Goal: Navigation & Orientation: Understand site structure

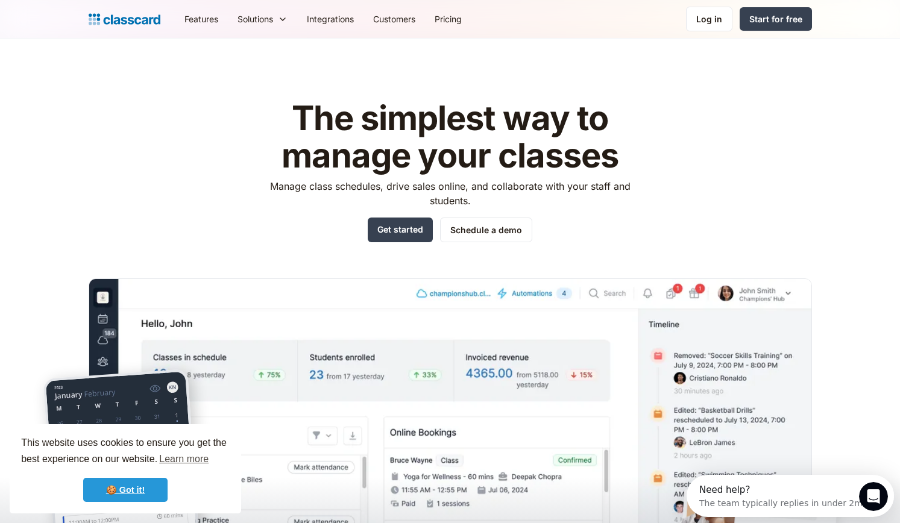
click at [143, 483] on link "🍪 Got it!" at bounding box center [125, 490] width 84 height 24
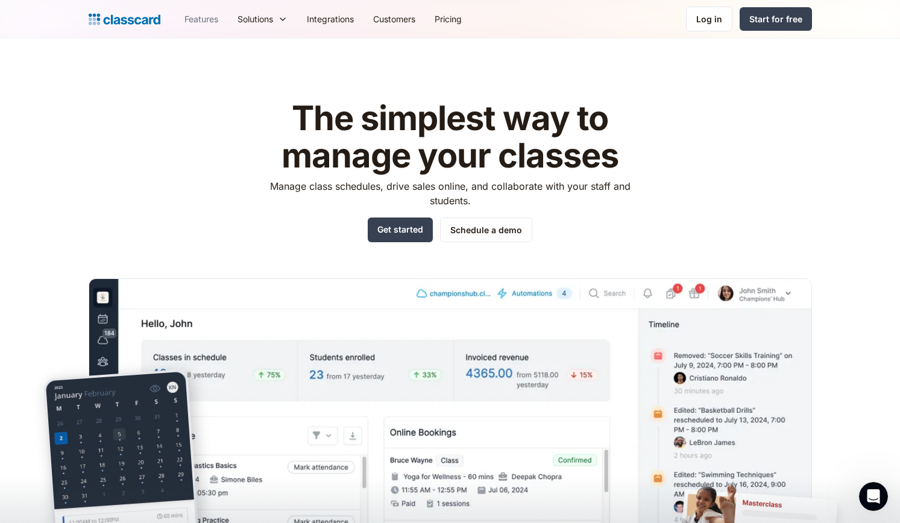
click at [210, 15] on link "Features" at bounding box center [201, 18] width 53 height 27
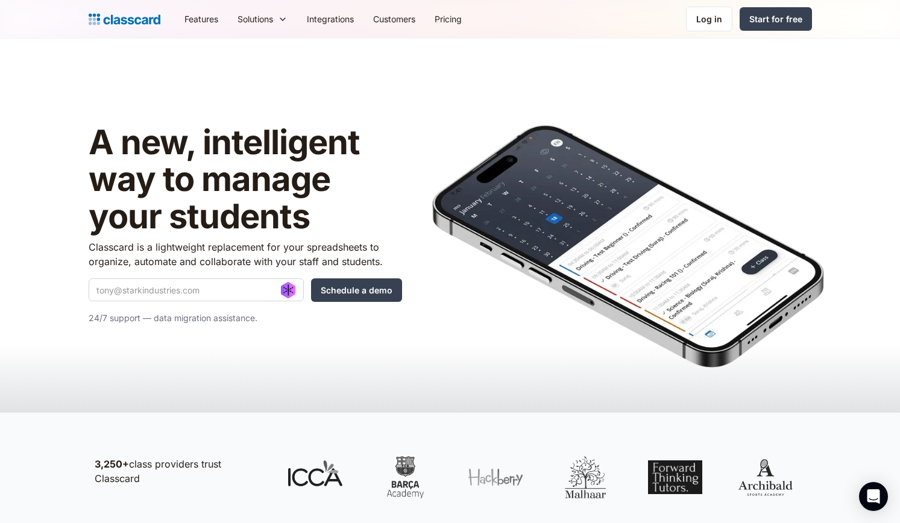
click at [139, 25] on img "home" at bounding box center [125, 19] width 72 height 17
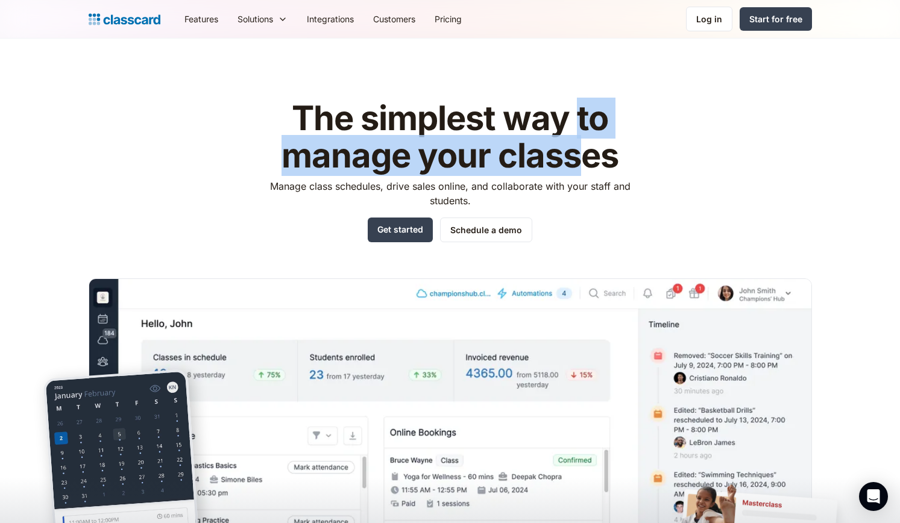
drag, startPoint x: 574, startPoint y: 101, endPoint x: 589, endPoint y: 169, distance: 69.7
click at [589, 169] on h1 "The simplest way to manage your classes" at bounding box center [450, 137] width 383 height 74
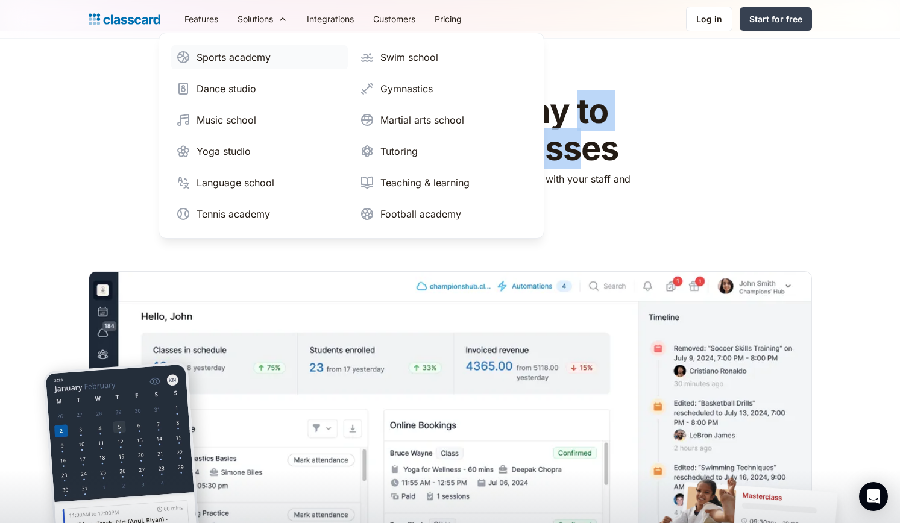
click at [237, 62] on div "Sports academy" at bounding box center [233, 57] width 74 height 14
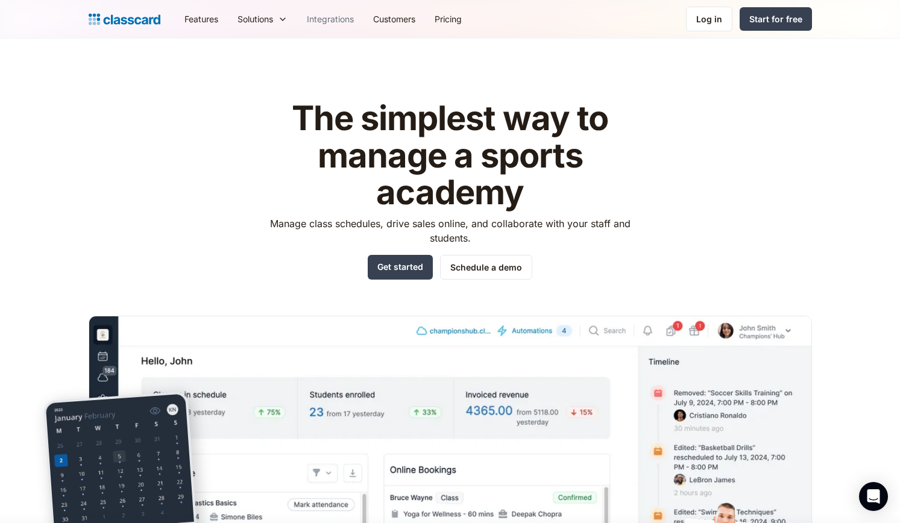
click at [342, 20] on link "Integrations" at bounding box center [330, 18] width 66 height 27
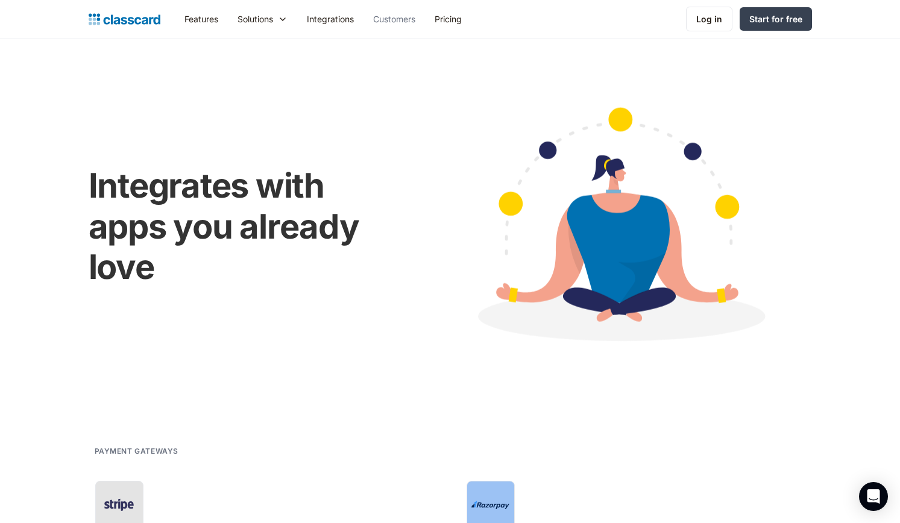
click at [416, 19] on link "Customers" at bounding box center [393, 18] width 61 height 27
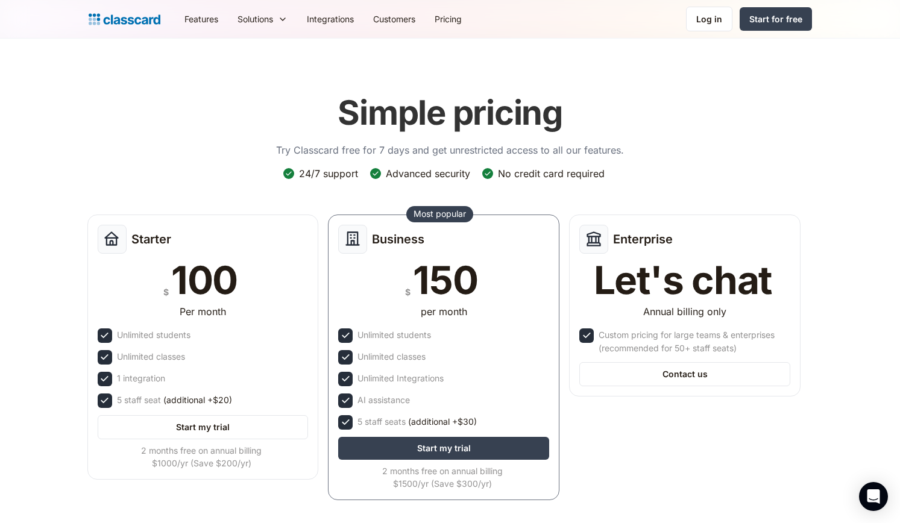
scroll to position [94, 0]
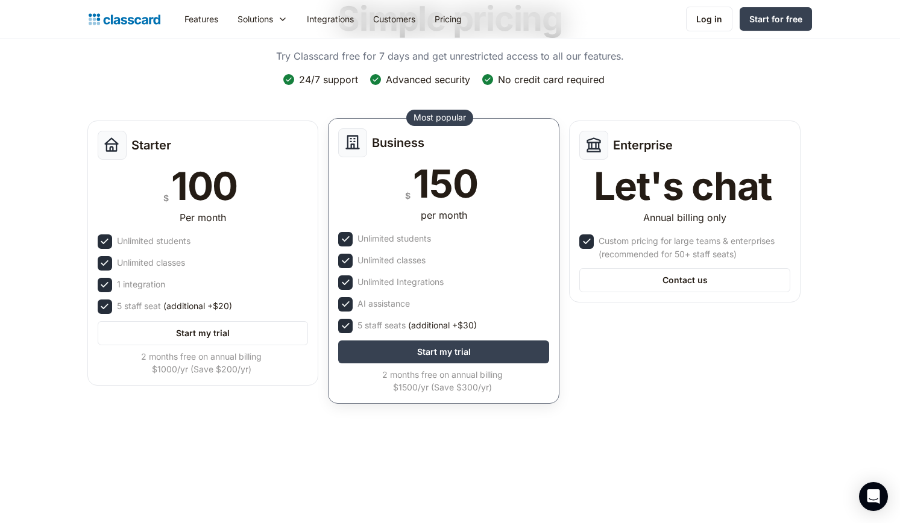
click at [426, 212] on div "per month" at bounding box center [444, 215] width 46 height 14
click at [439, 182] on div "150" at bounding box center [445, 184] width 64 height 39
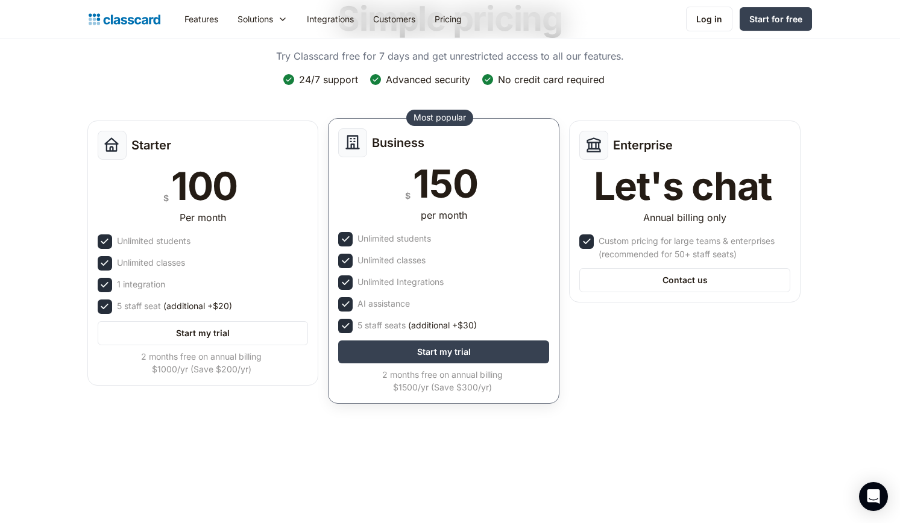
click at [439, 182] on div "150" at bounding box center [445, 184] width 64 height 39
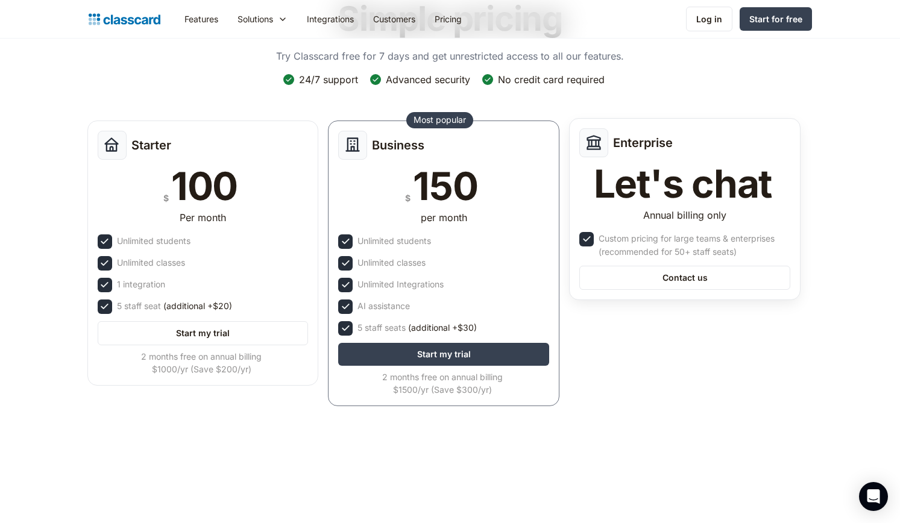
drag, startPoint x: 439, startPoint y: 185, endPoint x: 706, endPoint y: 194, distance: 267.7
click at [706, 194] on div "Let's chat" at bounding box center [683, 184] width 178 height 39
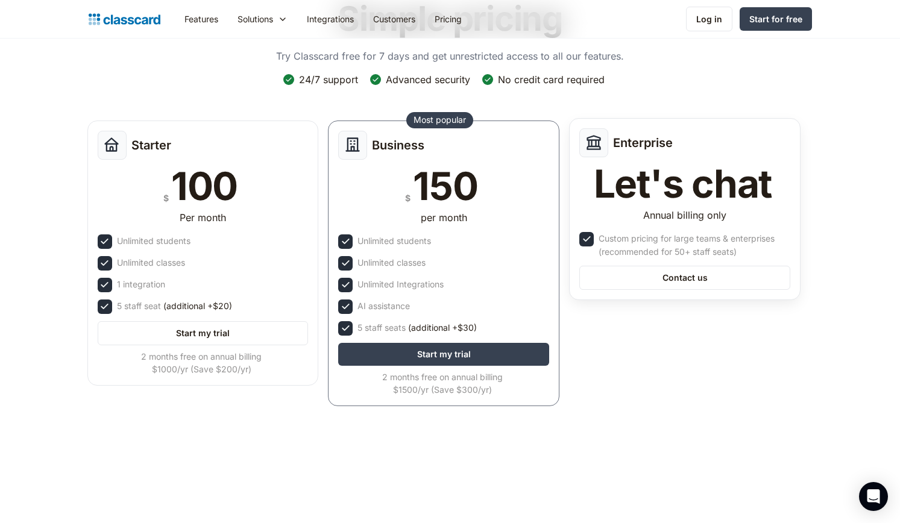
click at [649, 177] on div "Let's chat" at bounding box center [683, 184] width 178 height 39
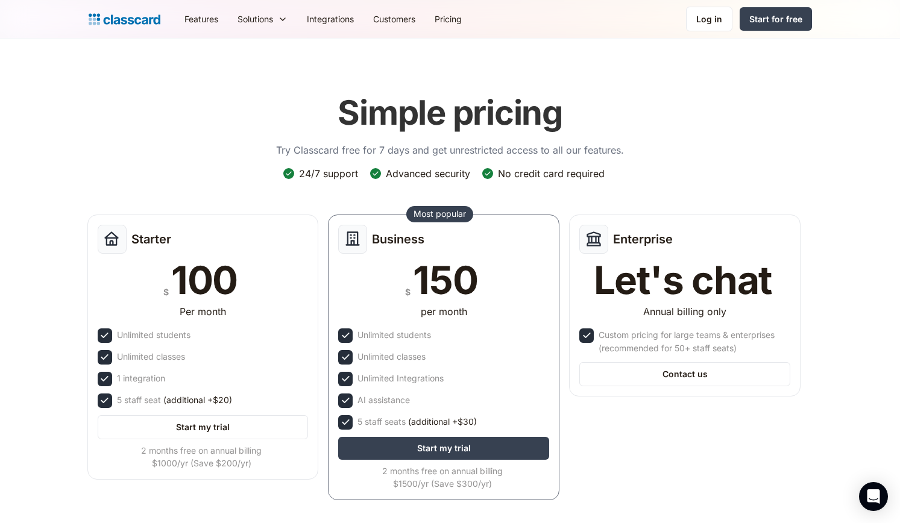
scroll to position [71, 0]
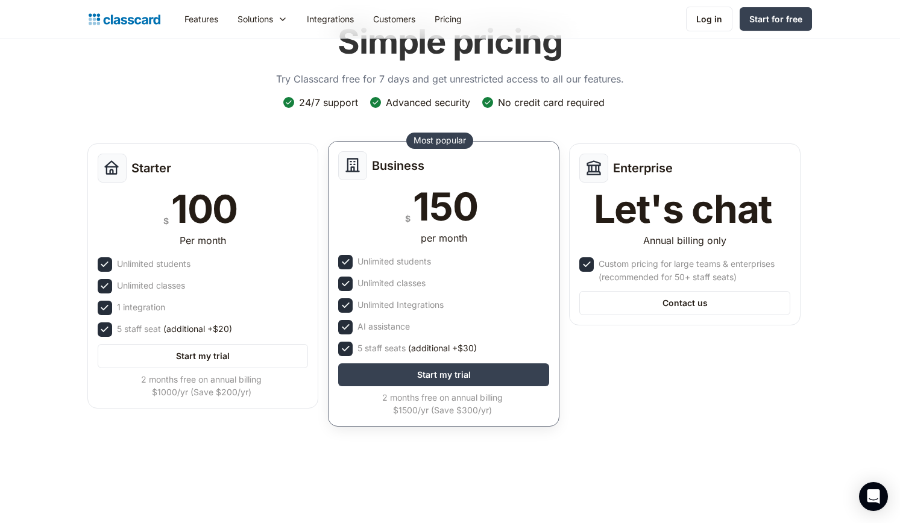
click at [439, 219] on div "150" at bounding box center [445, 206] width 64 height 39
click at [439, 218] on div "150" at bounding box center [445, 206] width 64 height 39
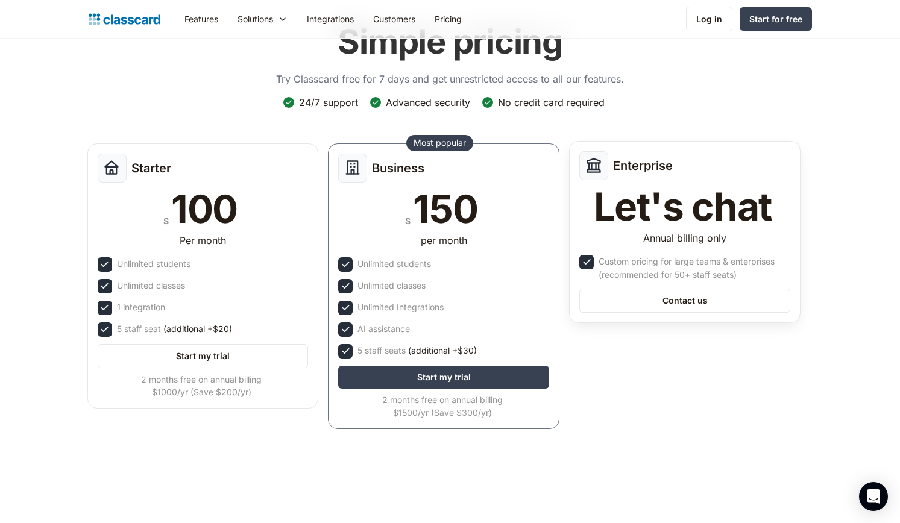
click at [596, 213] on div "Let's chat" at bounding box center [683, 206] width 178 height 39
click at [669, 215] on div "Let's chat" at bounding box center [683, 206] width 178 height 39
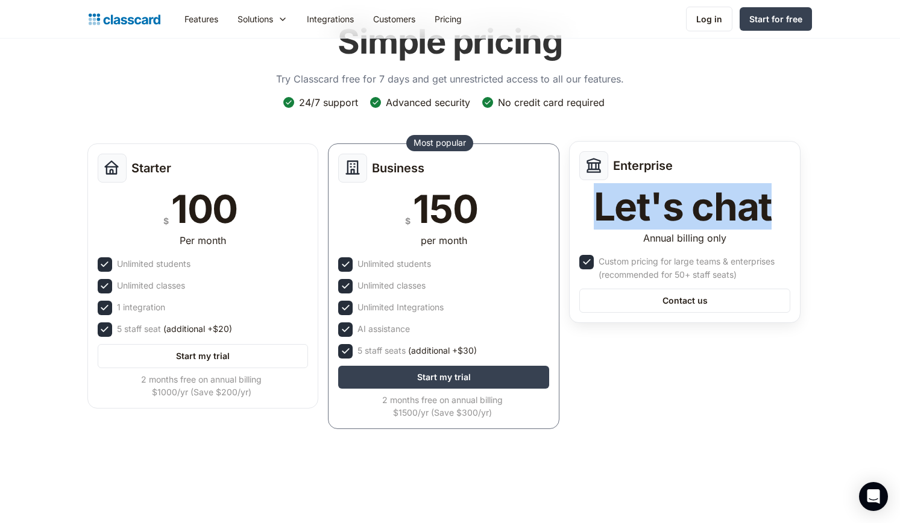
drag, startPoint x: 581, startPoint y: 195, endPoint x: 782, endPoint y: 212, distance: 202.0
click at [782, 212] on div "Let's chat" at bounding box center [684, 206] width 211 height 39
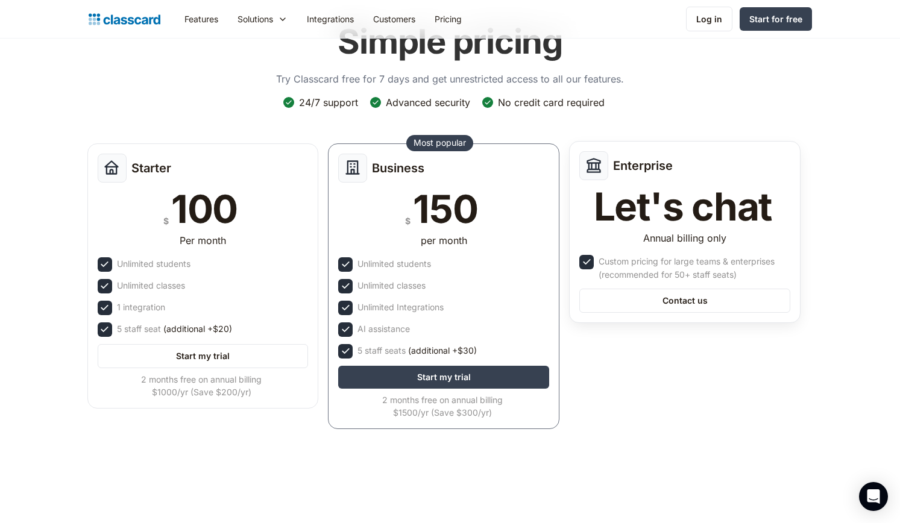
click at [759, 239] on div "Annual billing only" at bounding box center [684, 240] width 211 height 19
click at [737, 233] on div "Annual billing only" at bounding box center [684, 240] width 211 height 19
click at [654, 187] on div "Let's chat" at bounding box center [683, 206] width 178 height 39
click at [655, 187] on div "Let's chat" at bounding box center [683, 206] width 178 height 39
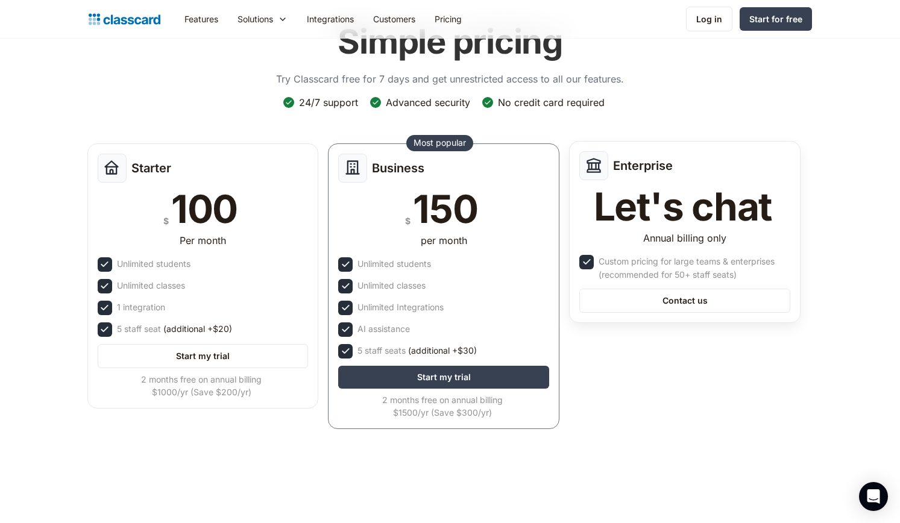
click at [655, 187] on div "Let's chat" at bounding box center [683, 206] width 178 height 39
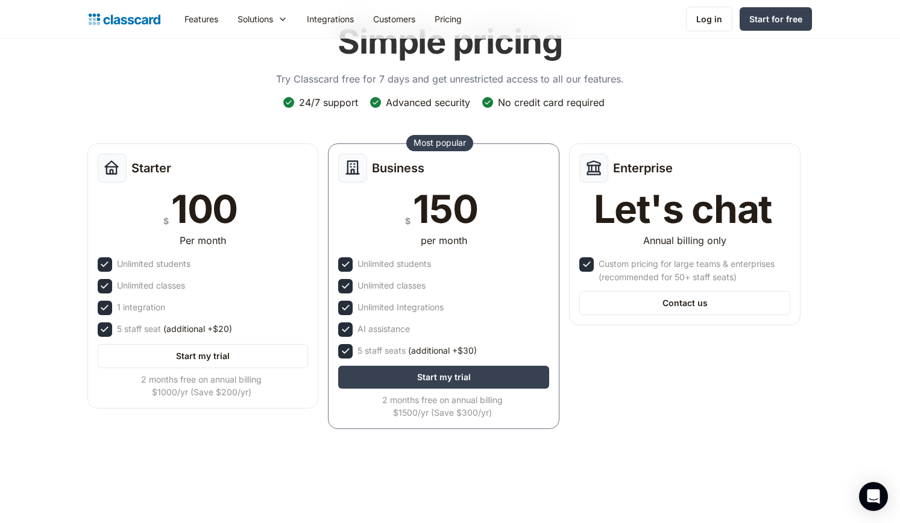
scroll to position [0, 0]
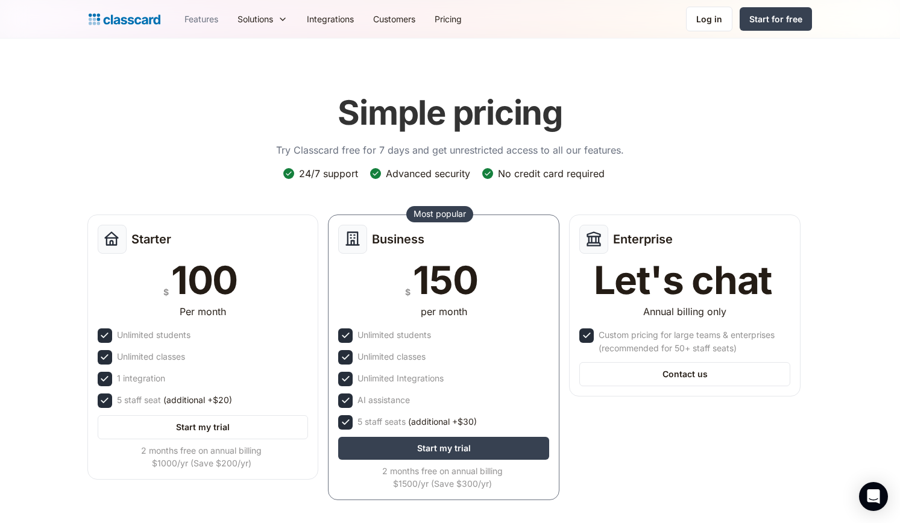
drag, startPoint x: 172, startPoint y: 22, endPoint x: 214, endPoint y: 20, distance: 41.6
click at [214, 20] on link "Features" at bounding box center [201, 18] width 53 height 27
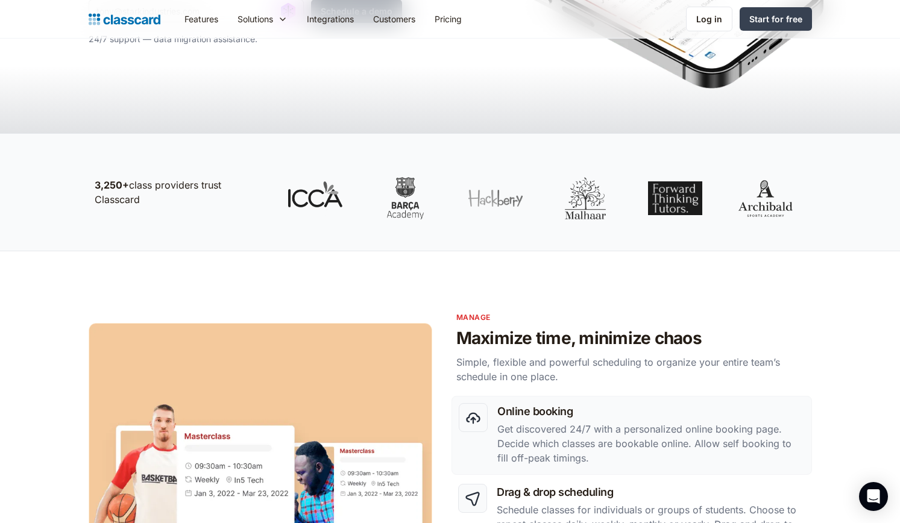
scroll to position [1052, 0]
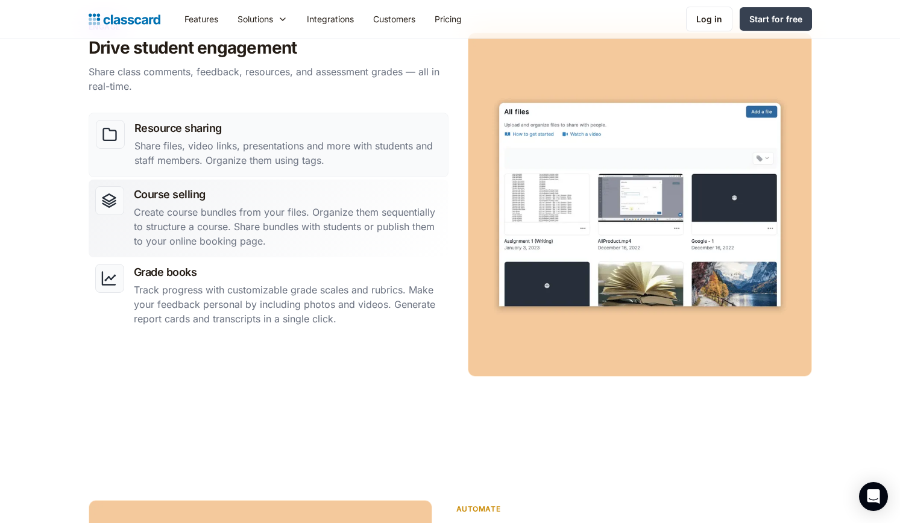
click at [232, 241] on p "Create course bundles from your files. Organize them sequentially to structure …" at bounding box center [288, 226] width 308 height 43
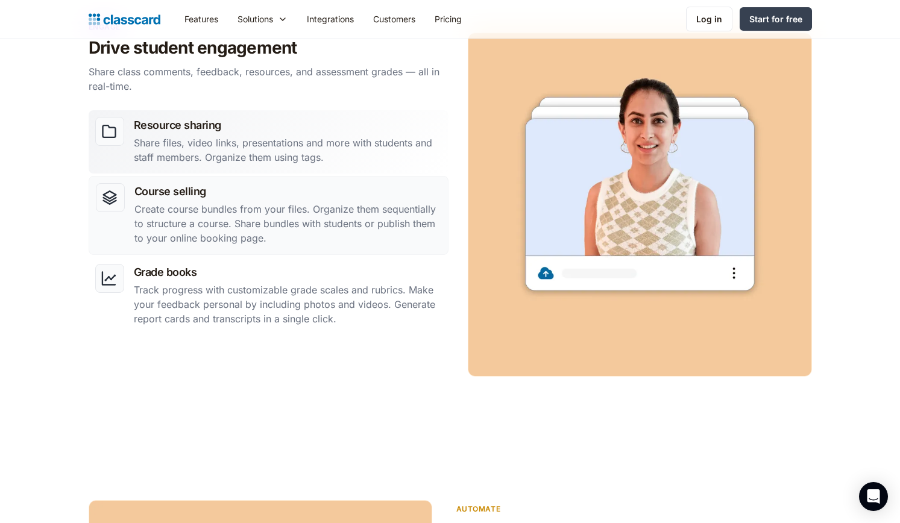
click at [289, 158] on p "Share files, video links, presentations and more with students and staff member…" at bounding box center [288, 150] width 308 height 29
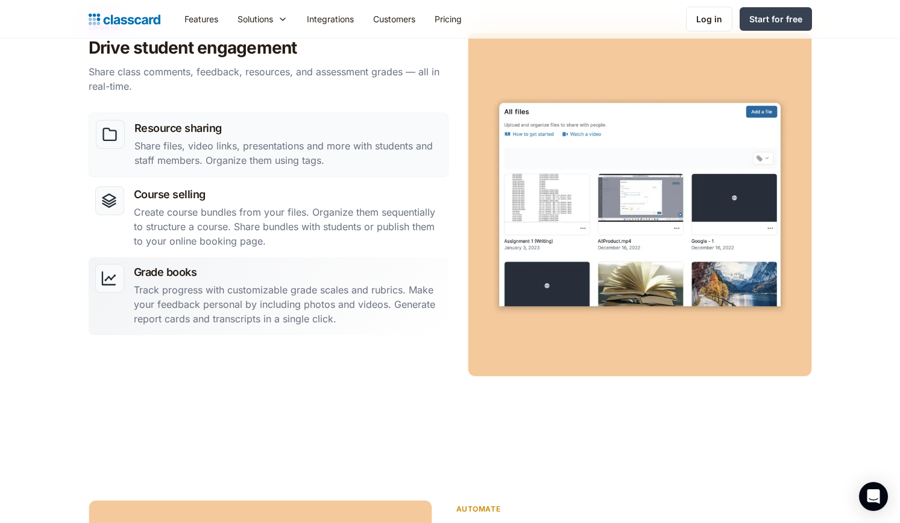
click at [269, 277] on h3 "Grade books" at bounding box center [288, 272] width 308 height 16
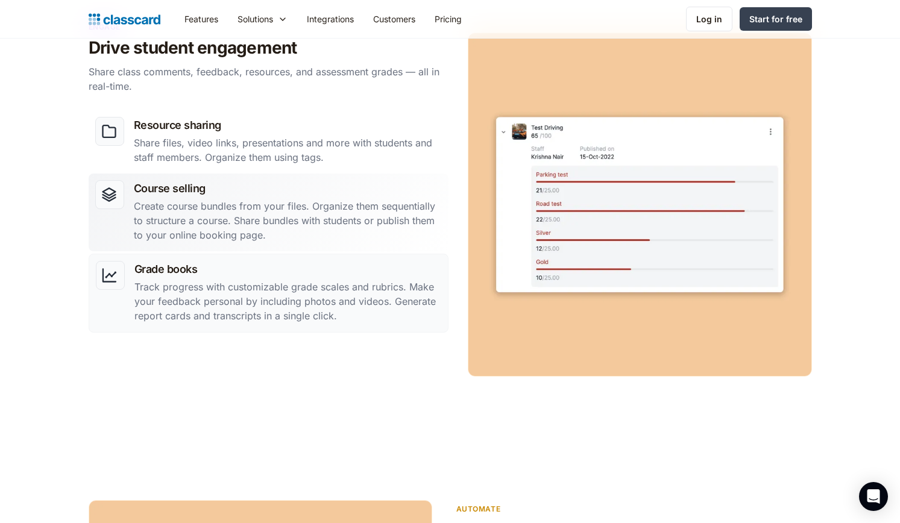
click at [265, 215] on p "Create course bundles from your files. Organize them sequentially to structure …" at bounding box center [288, 220] width 308 height 43
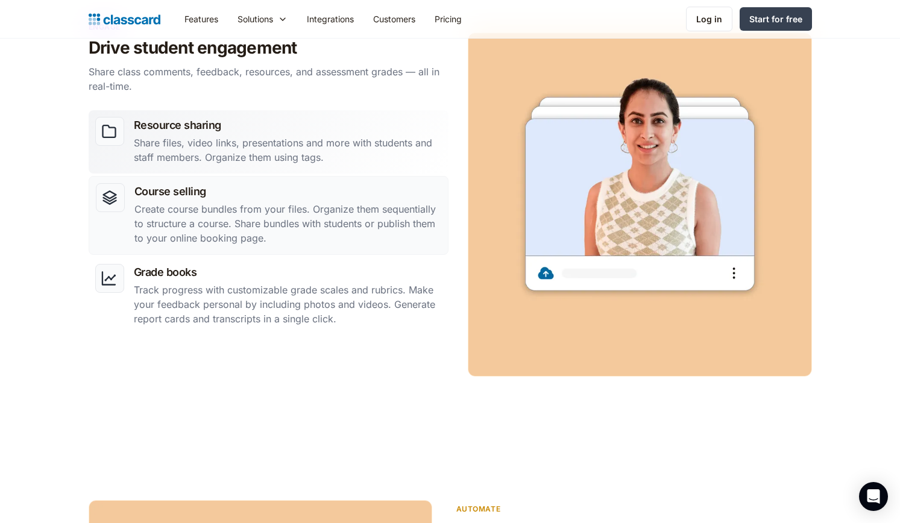
click at [276, 155] on p "Share files, video links, presentations and more with students and staff member…" at bounding box center [288, 150] width 308 height 29
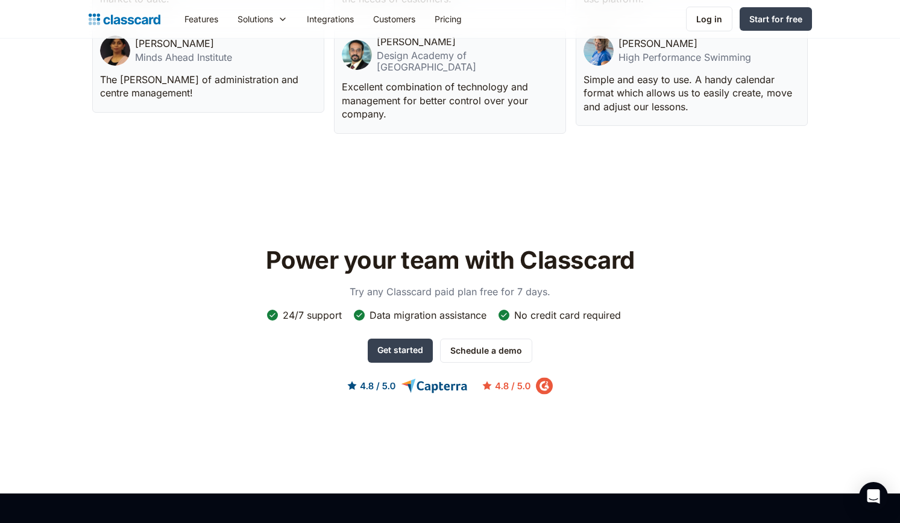
scroll to position [3603, 0]
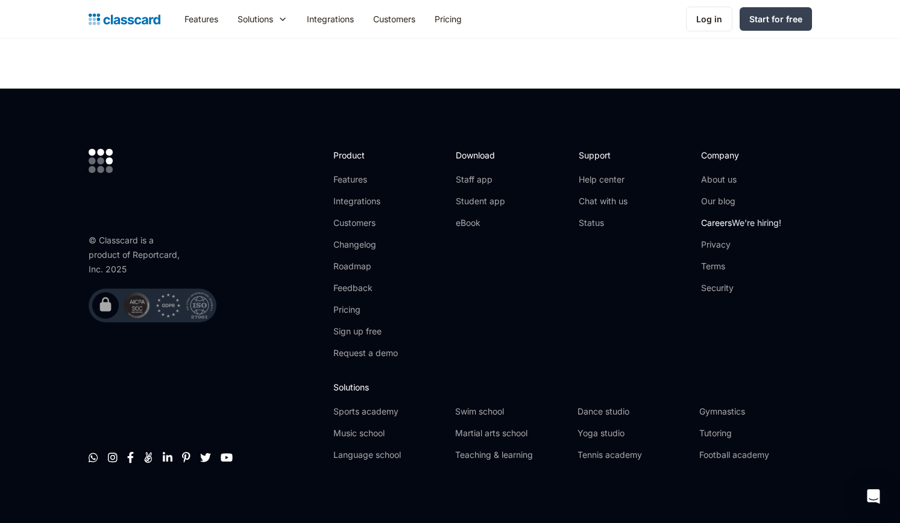
click at [711, 217] on link "Careers We're hiring!" at bounding box center [741, 223] width 80 height 12
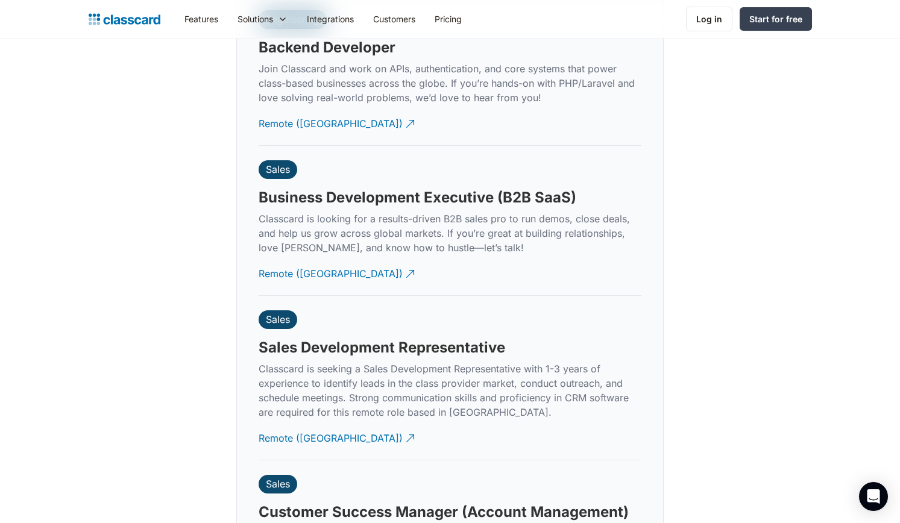
scroll to position [2885, 0]
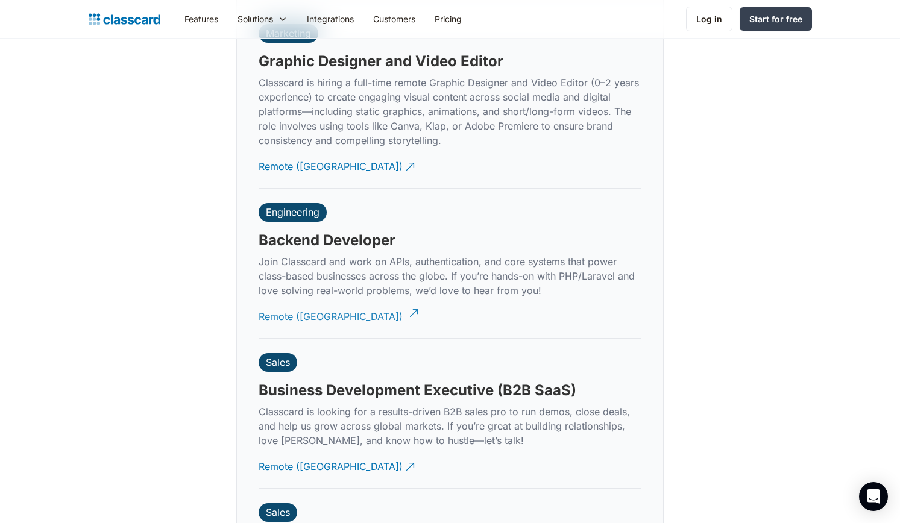
click at [312, 300] on div "Remote (India)" at bounding box center [331, 312] width 144 height 24
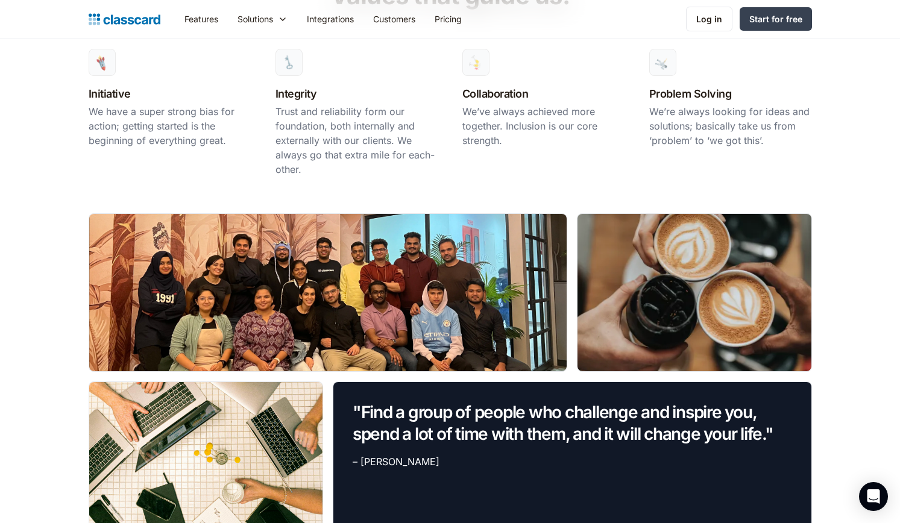
scroll to position [0, 0]
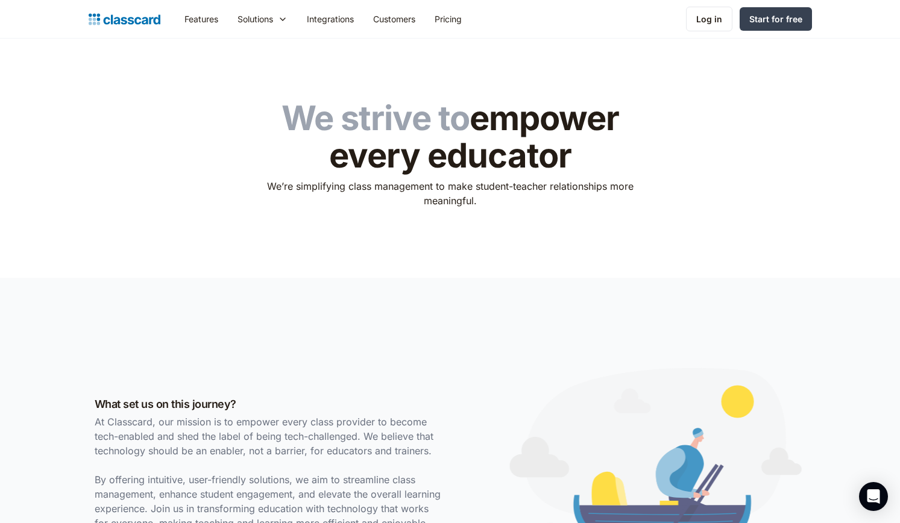
click at [157, 19] on img "home" at bounding box center [125, 19] width 72 height 17
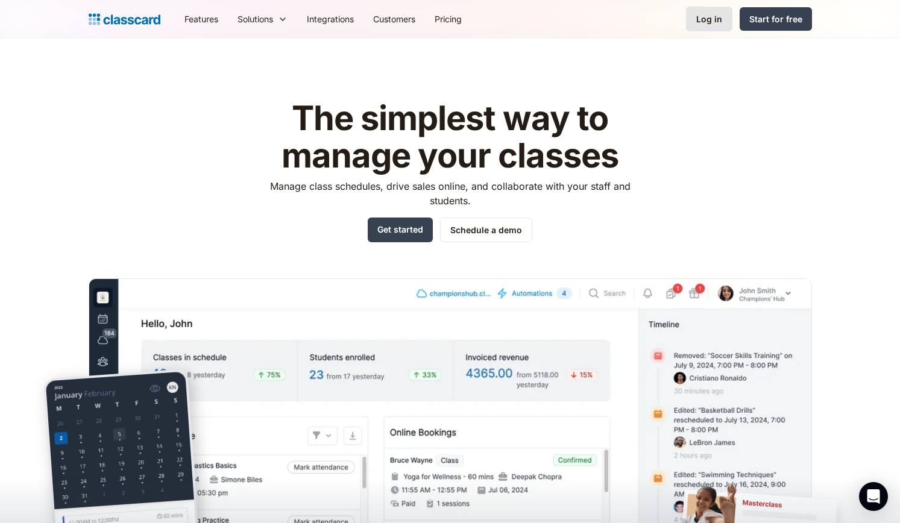
click at [726, 19] on link "Log in" at bounding box center [709, 19] width 46 height 25
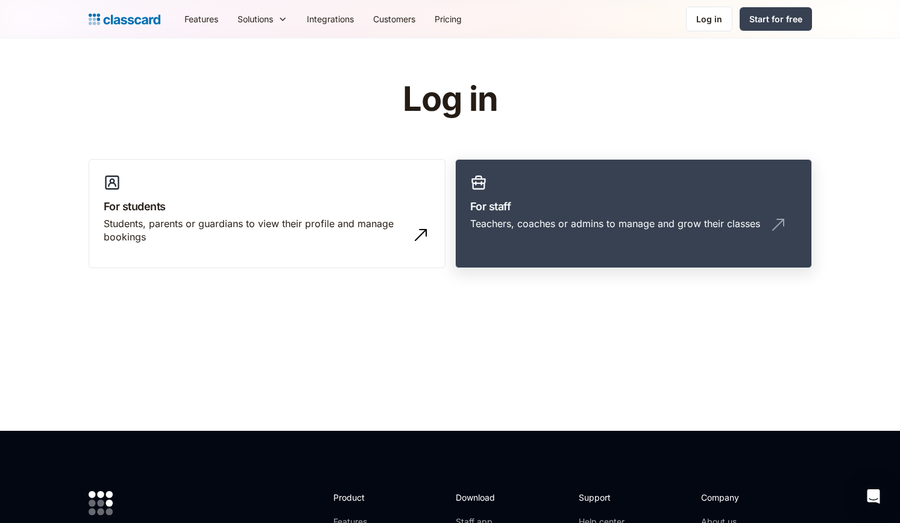
click at [624, 226] on div "Teachers, coaches or admins to manage and grow their classes" at bounding box center [615, 223] width 290 height 13
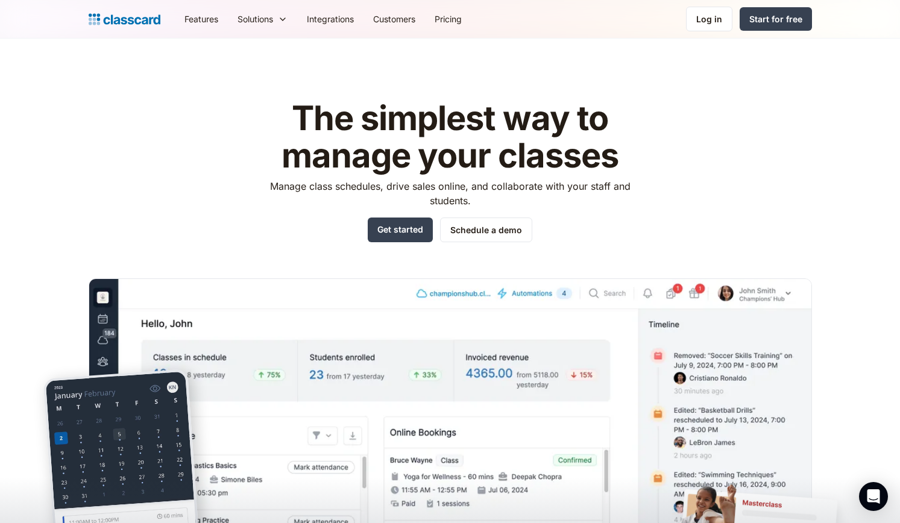
click at [130, 19] on img "home" at bounding box center [125, 19] width 72 height 17
